Goal: Check status: Check status

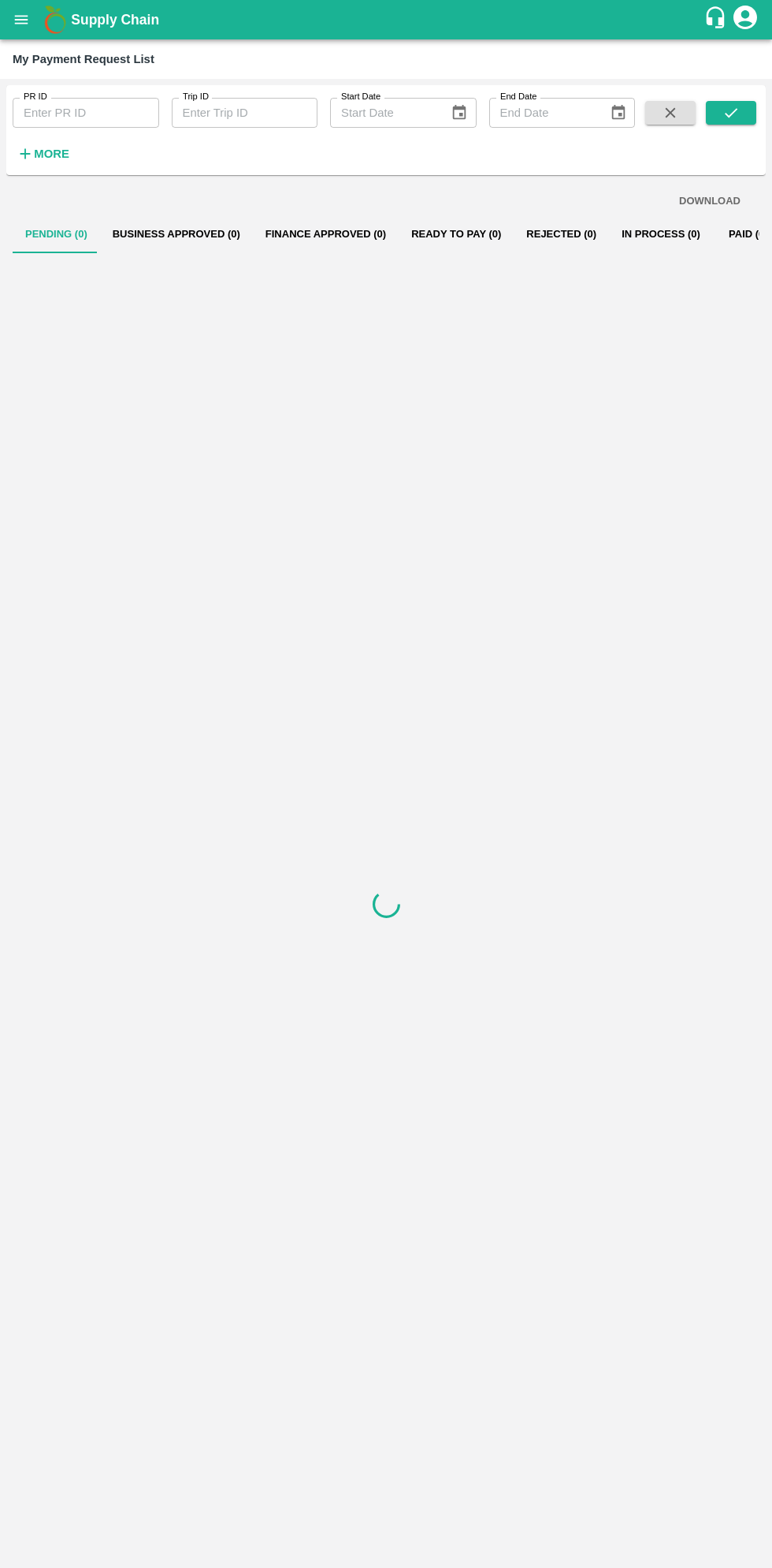
click at [35, 25] on button "open drawer" at bounding box center [21, 20] width 36 height 36
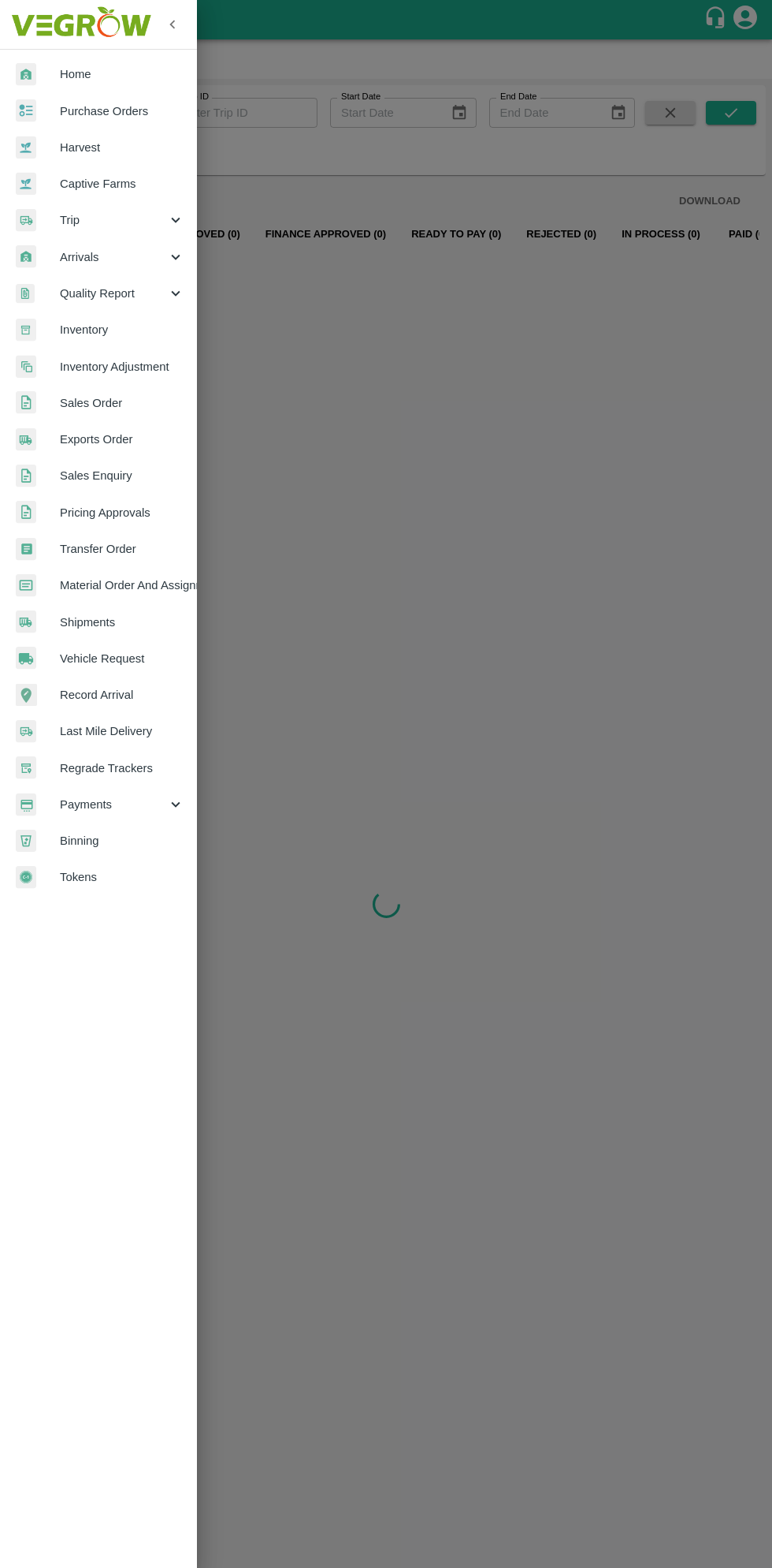
click at [102, 804] on span "Payments" at bounding box center [113, 804] width 107 height 18
click at [153, 840] on span "My Payment Requests" at bounding box center [129, 841] width 112 height 18
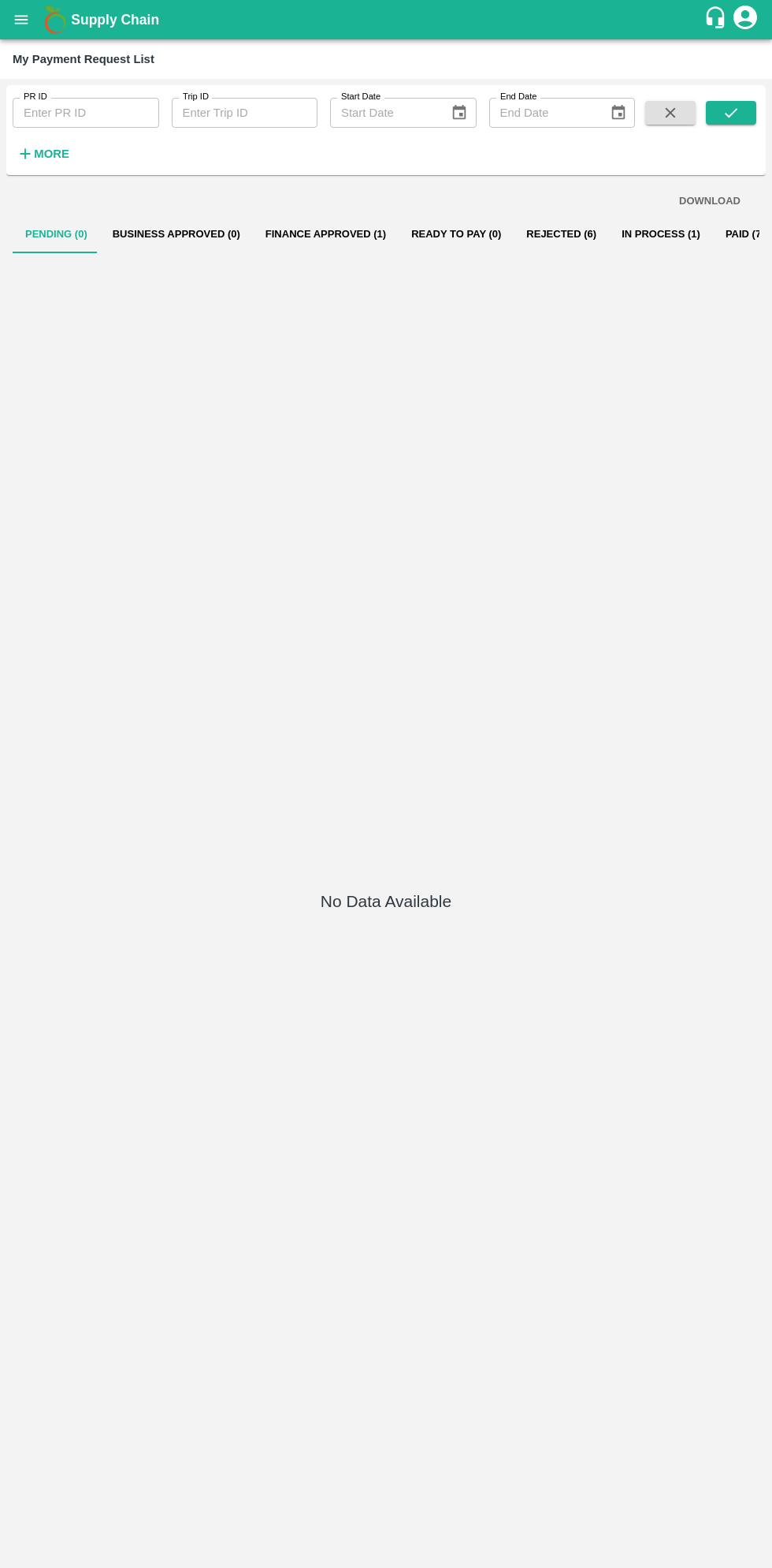
click at [636, 233] on button "In Process (1)" at bounding box center [660, 234] width 104 height 38
click at [630, 244] on button "In Process (1)" at bounding box center [660, 234] width 104 height 38
